Goal: Task Accomplishment & Management: Use online tool/utility

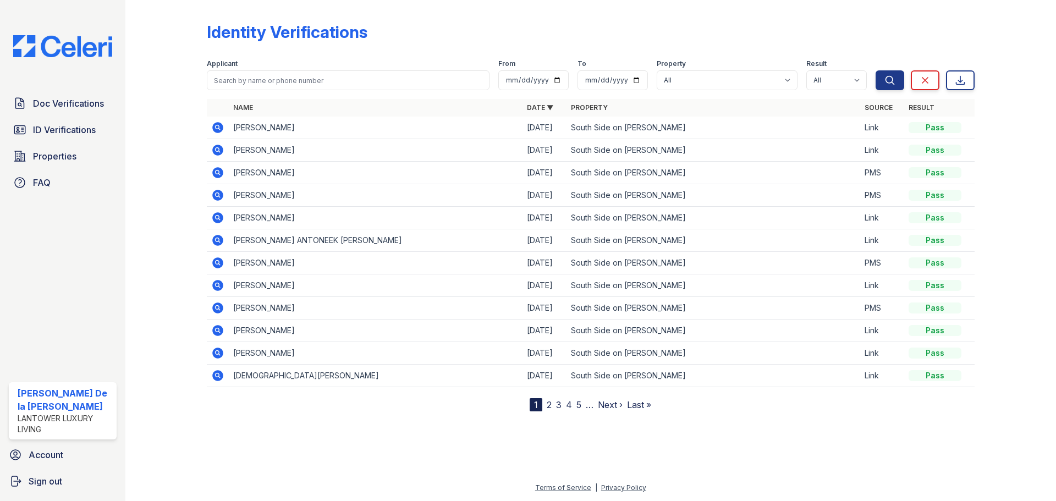
click at [48, 48] on img at bounding box center [62, 46] width 117 height 22
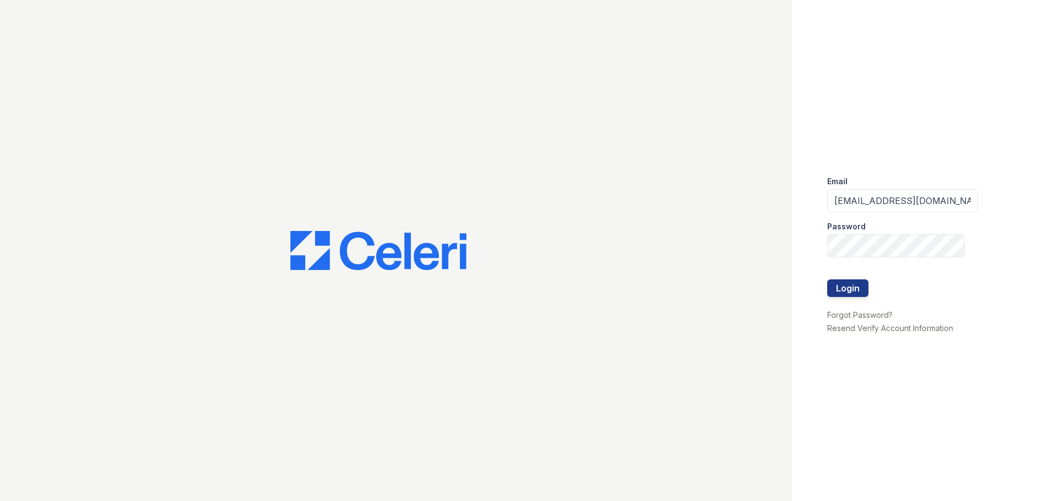
click at [836, 287] on button "Login" at bounding box center [848, 289] width 41 height 18
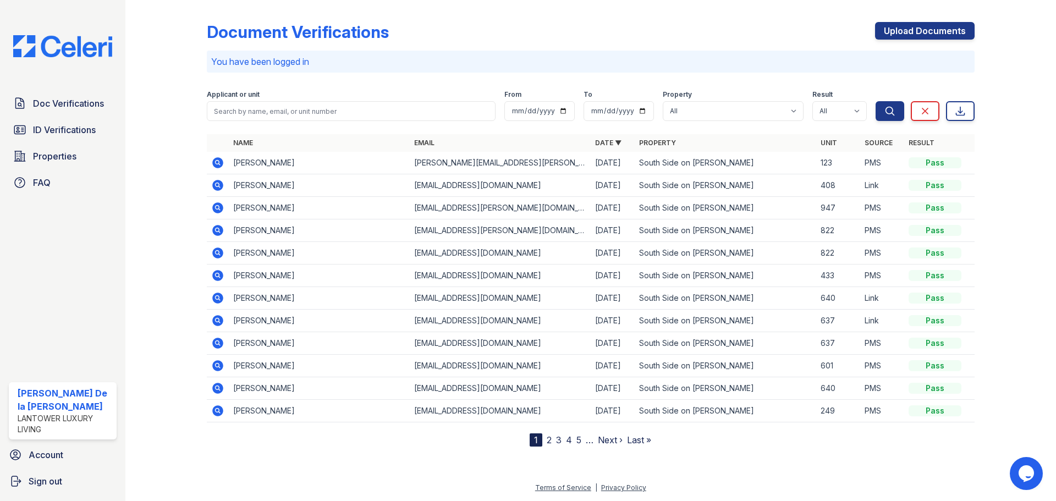
click at [60, 131] on span "ID Verifications" at bounding box center [64, 129] width 63 height 13
